Goal: Check status: Check status

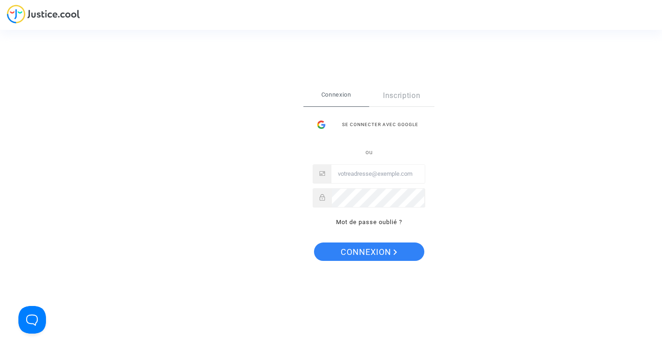
type input "milena.gacic@drapo.com"
click at [354, 254] on span "Connexion" at bounding box center [369, 251] width 57 height 19
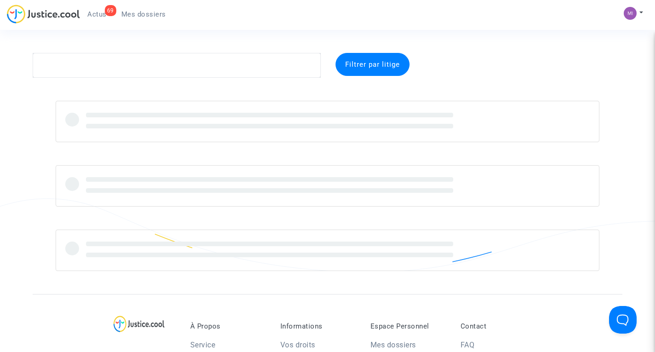
click at [91, 12] on span "Actus" at bounding box center [96, 14] width 19 height 8
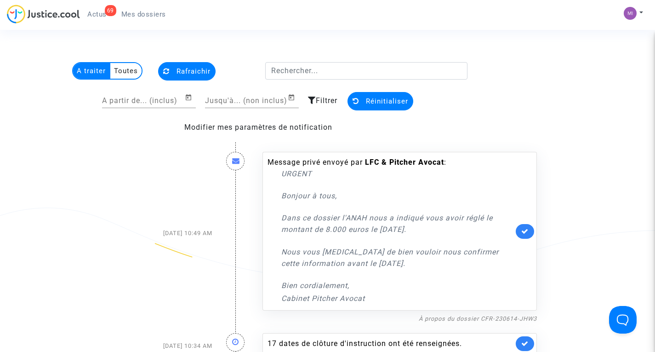
click at [141, 14] on span "Mes dossiers" at bounding box center [143, 14] width 45 height 8
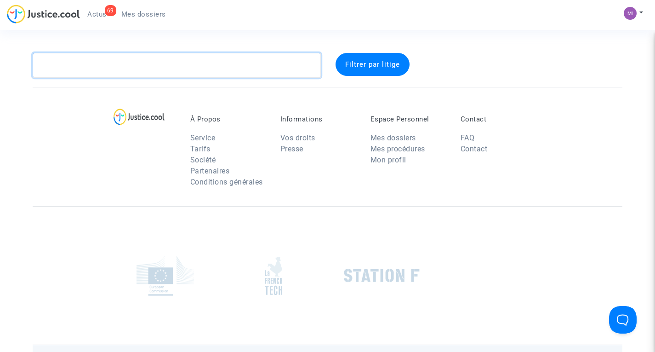
click at [186, 69] on textarea at bounding box center [177, 65] width 288 height 25
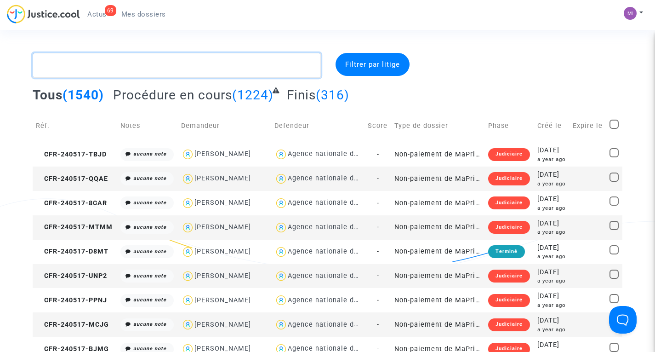
paste textarea "HYVERNAT"
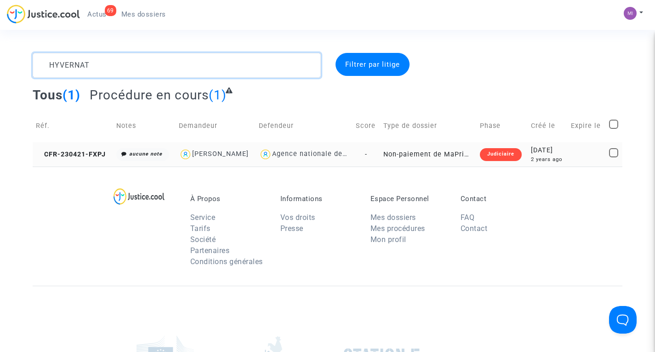
type textarea "HYVERNAT"
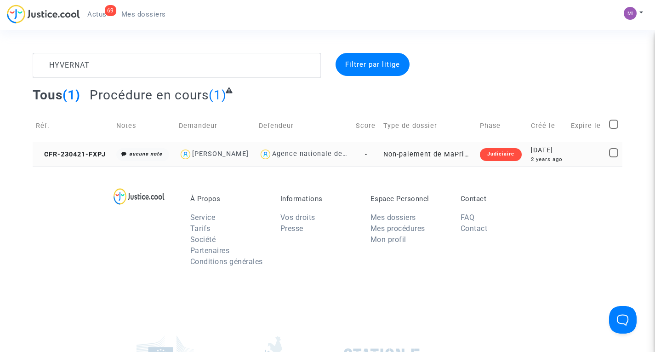
click at [432, 155] on td "Non-paiement de MaPrimeRenov' par l'ANAH (mandataire DRAPO)" at bounding box center [428, 154] width 97 height 24
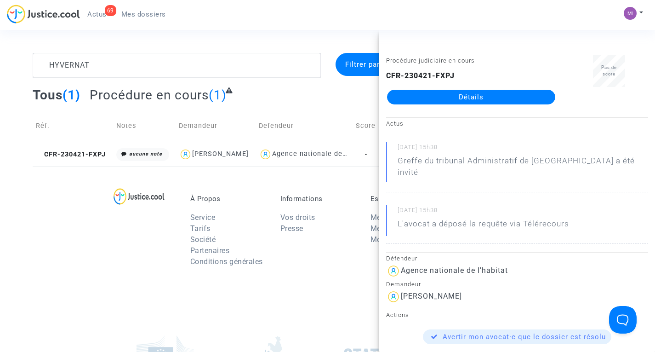
click at [420, 96] on link "Détails" at bounding box center [471, 97] width 168 height 15
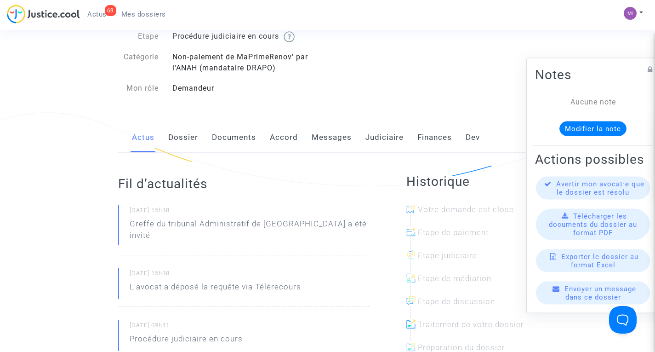
scroll to position [86, 0]
click at [238, 136] on link "Documents" at bounding box center [234, 137] width 44 height 30
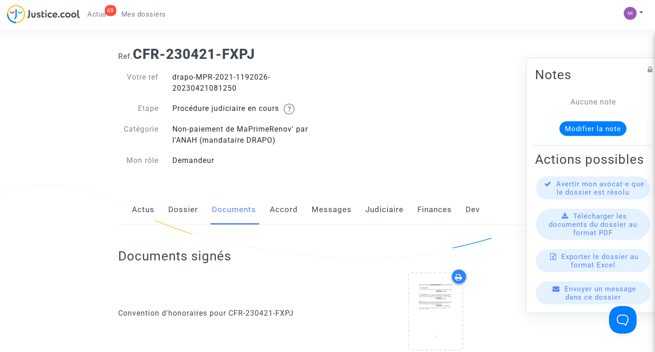
scroll to position [11, 0]
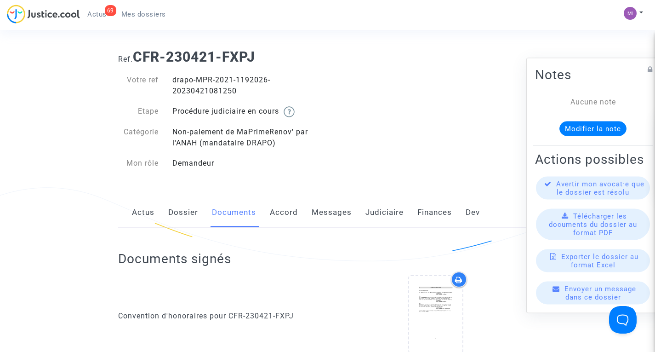
click at [133, 13] on span "Mes dossiers" at bounding box center [143, 14] width 45 height 8
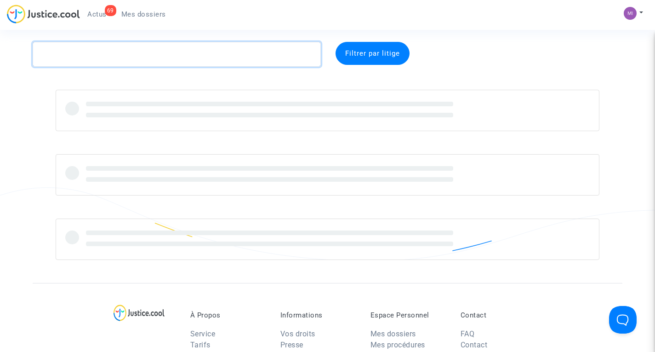
click at [251, 63] on textarea at bounding box center [177, 54] width 288 height 25
paste textarea "KONE"
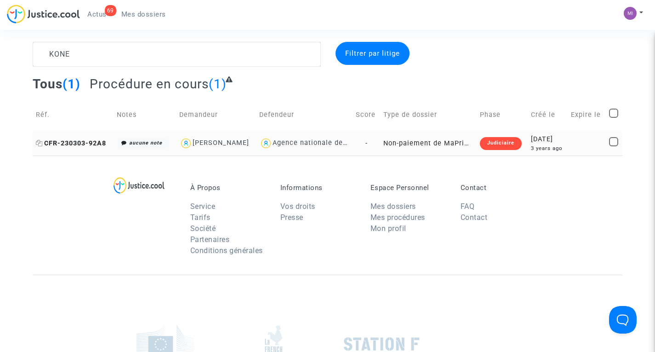
click at [79, 141] on span "CFR-230303-92A8" at bounding box center [71, 143] width 70 height 8
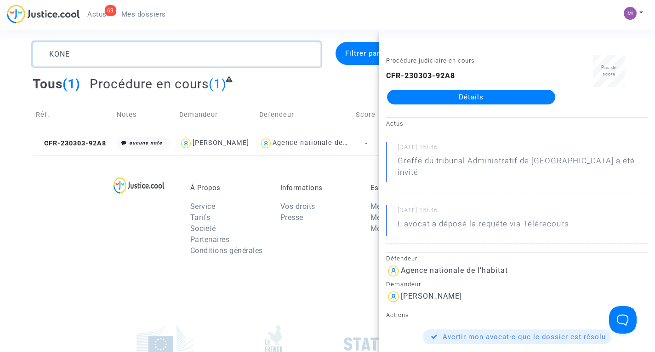
click at [231, 52] on textarea at bounding box center [177, 54] width 288 height 25
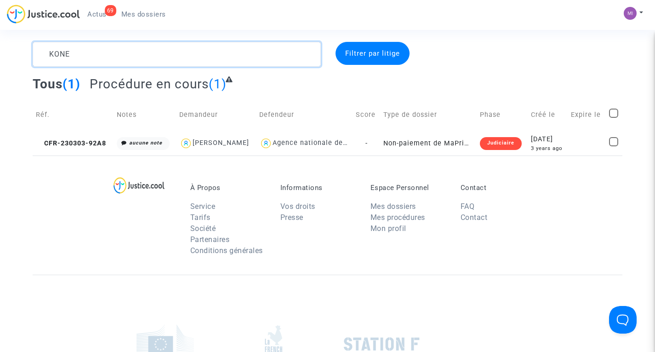
click at [231, 52] on textarea at bounding box center [177, 54] width 288 height 25
paste textarea "[PERSON_NAME]"
drag, startPoint x: 92, startPoint y: 54, endPoint x: 155, endPoint y: 67, distance: 64.3
click at [155, 67] on complex-dispute-list "[PERSON_NAME] par litige Tous (1) Procédure en cours (1) Réf. Notes Demandeur D…" at bounding box center [328, 99] width 590 height 114
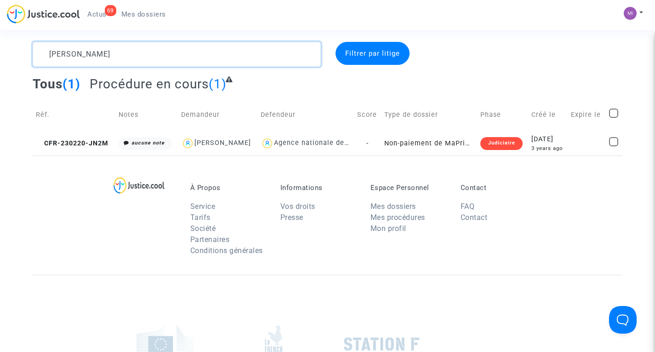
type textarea "[PERSON_NAME]"
click at [413, 142] on td "Non-paiement de MaPrimeRenov' par l'ANAH (mandataire DRAPO)" at bounding box center [429, 143] width 96 height 24
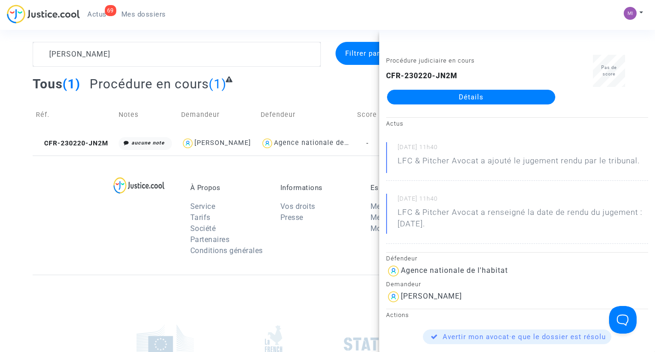
click at [419, 103] on link "Détails" at bounding box center [471, 97] width 168 height 15
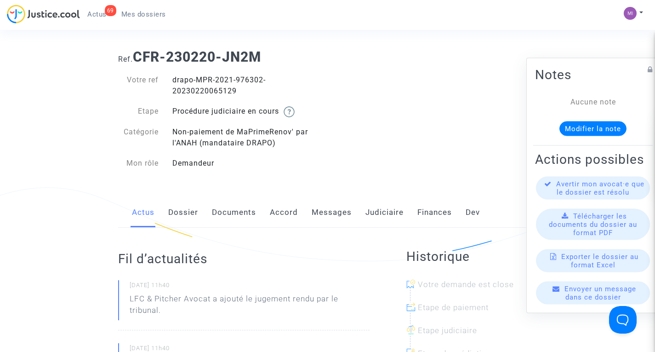
click at [227, 217] on link "Documents" at bounding box center [234, 212] width 44 height 30
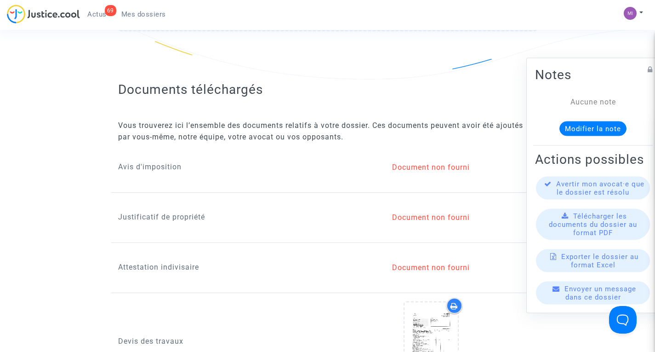
scroll to position [1290, 0]
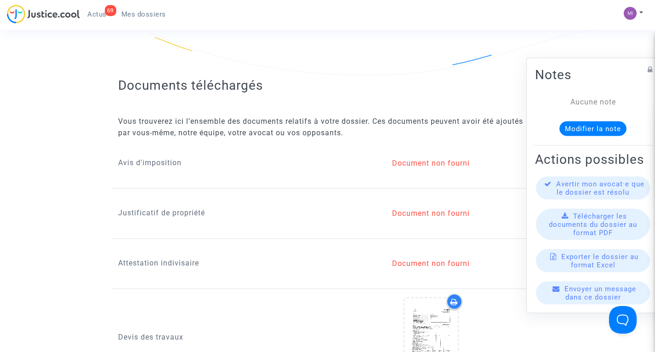
click at [90, 13] on span "Actus" at bounding box center [96, 14] width 19 height 8
